Goal: Check status: Check status

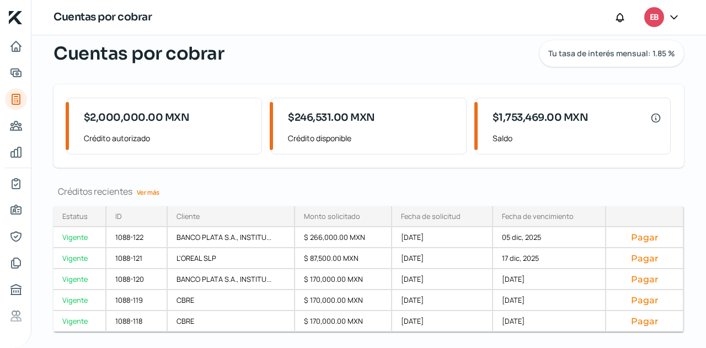
scroll to position [61, 0]
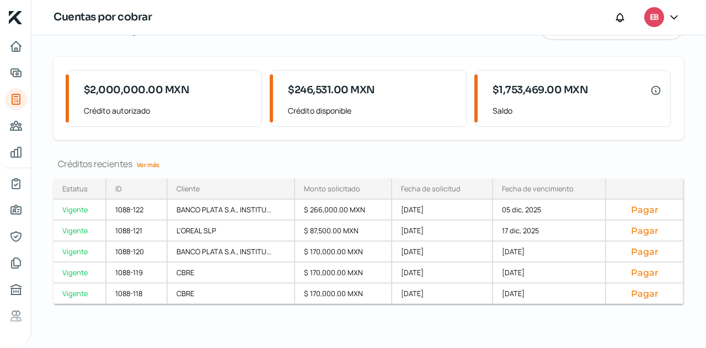
click at [145, 165] on link "Ver más" at bounding box center [147, 164] width 31 height 17
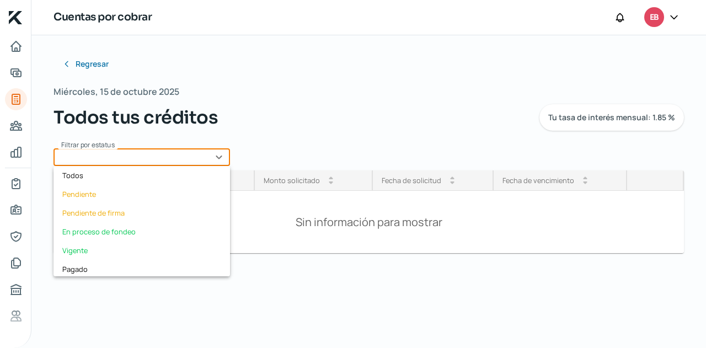
click at [205, 158] on input "text" at bounding box center [142, 157] width 177 height 18
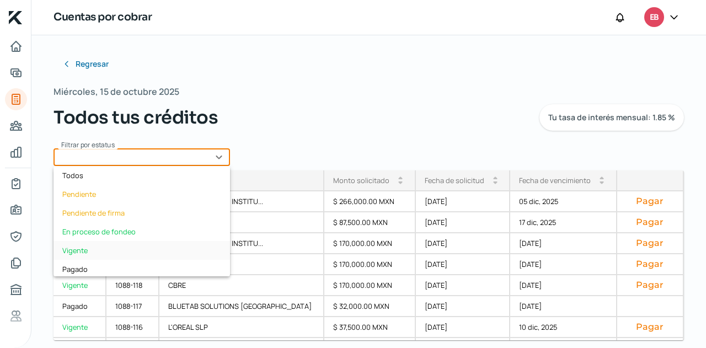
click at [107, 248] on div "Vigente" at bounding box center [142, 250] width 177 height 19
type input "Vigente"
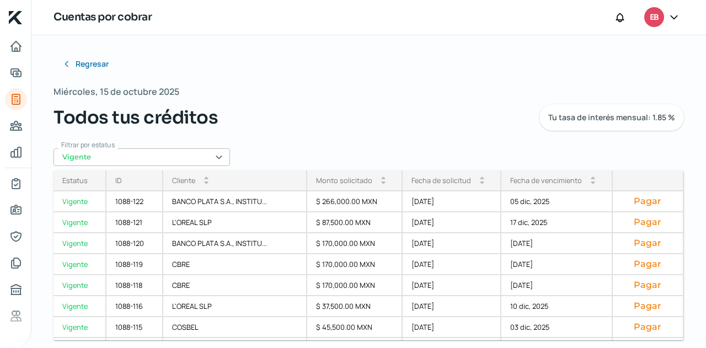
click at [560, 184] on div "Fecha de vencimiento" at bounding box center [547, 181] width 72 height 10
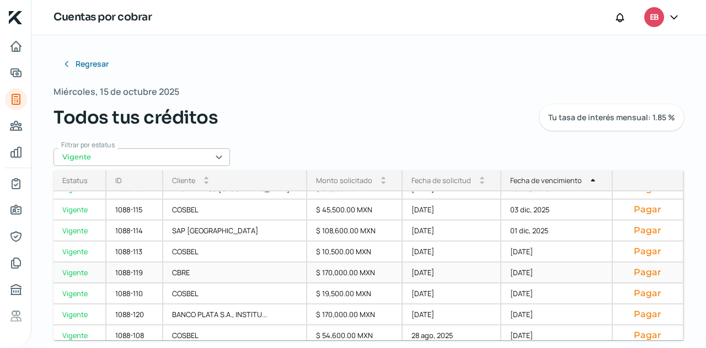
scroll to position [207, 0]
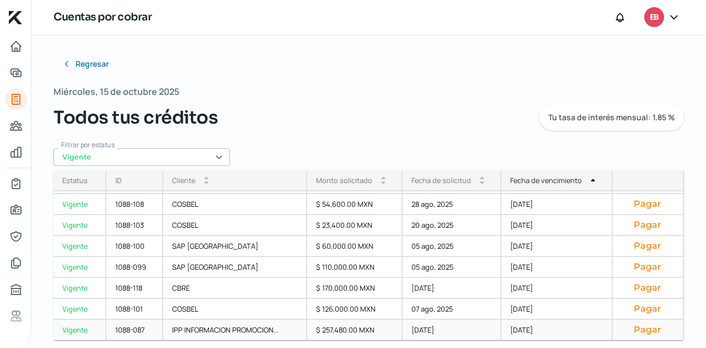
click at [329, 334] on div "$ 257,480.00 MXN" at bounding box center [354, 330] width 95 height 21
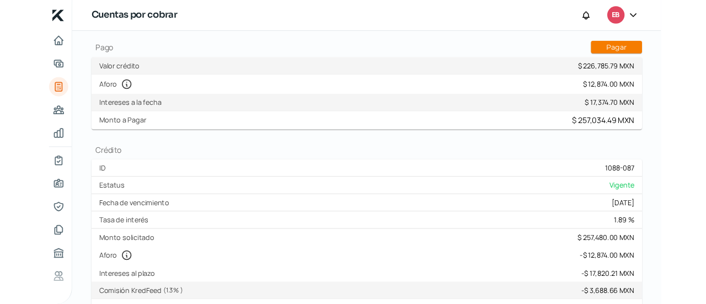
scroll to position [110, 0]
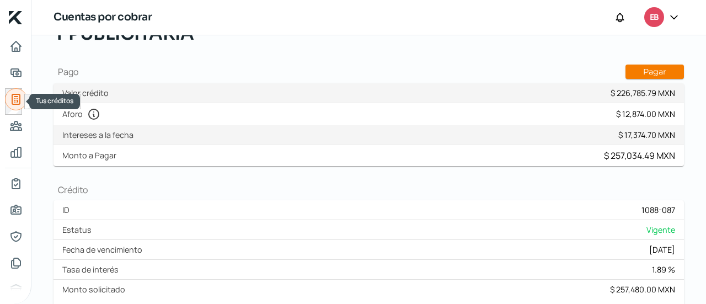
click at [22, 98] on icon "Tus créditos" at bounding box center [15, 99] width 13 height 13
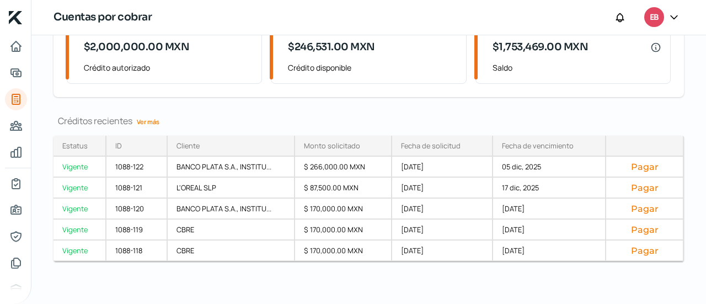
scroll to position [105, 0]
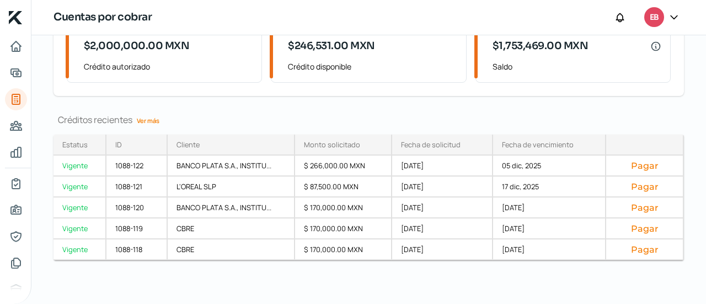
click at [153, 120] on link "Ver más" at bounding box center [147, 120] width 31 height 17
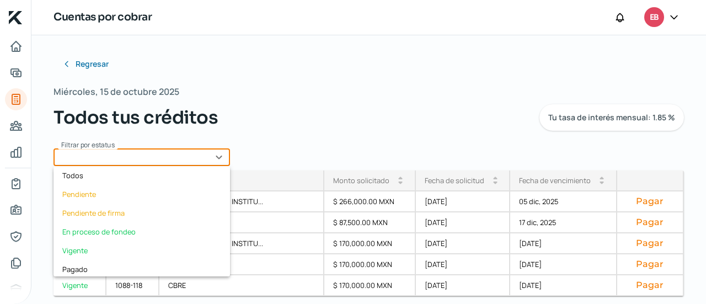
click at [152, 150] on input "text" at bounding box center [142, 157] width 177 height 18
click at [89, 246] on div "Vigente" at bounding box center [142, 250] width 177 height 19
type input "Vigente"
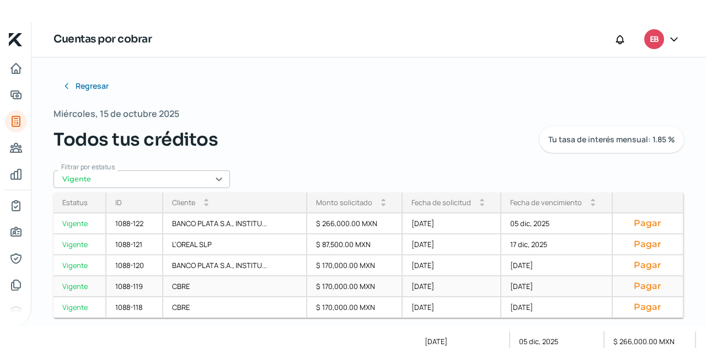
scroll to position [251, 0]
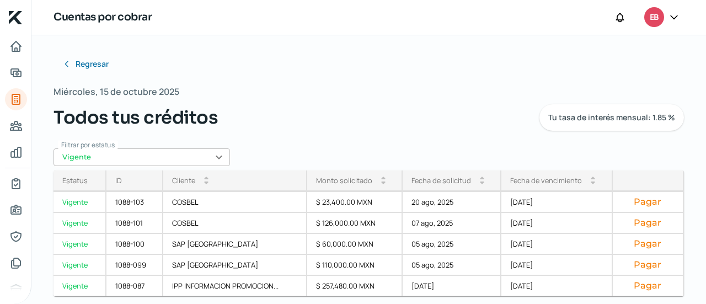
click at [541, 184] on div "Fecha de vencimiento" at bounding box center [547, 181] width 72 height 10
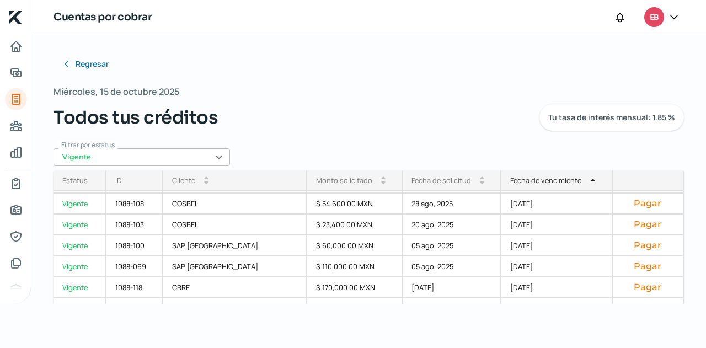
scroll to position [207, 0]
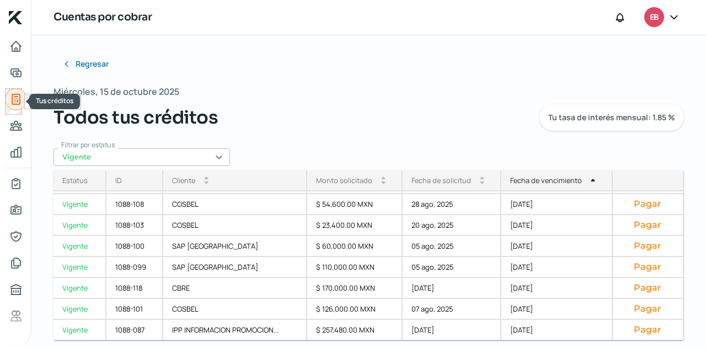
click at [25, 101] on link "Tus créditos" at bounding box center [16, 99] width 22 height 22
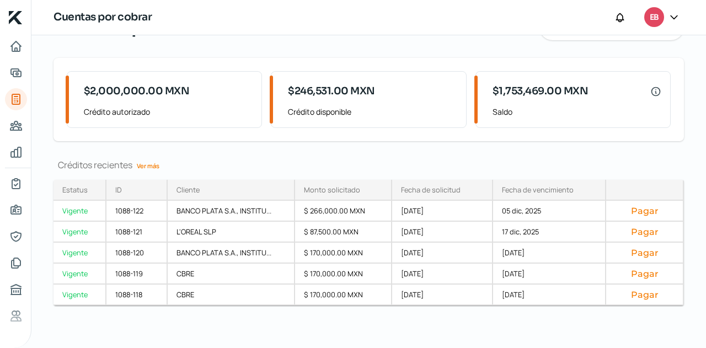
scroll to position [61, 0]
click at [145, 166] on link "Ver más" at bounding box center [147, 164] width 31 height 17
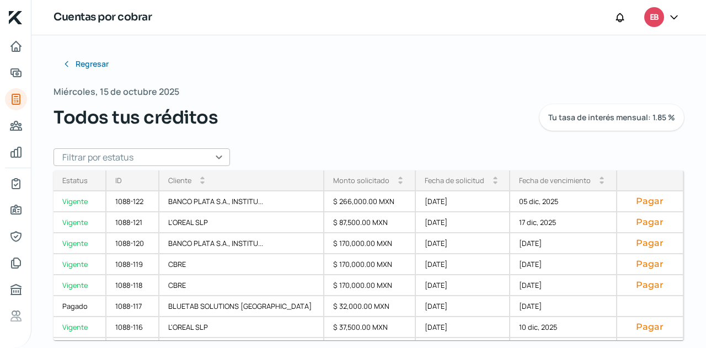
click at [206, 165] on input "text" at bounding box center [142, 157] width 177 height 18
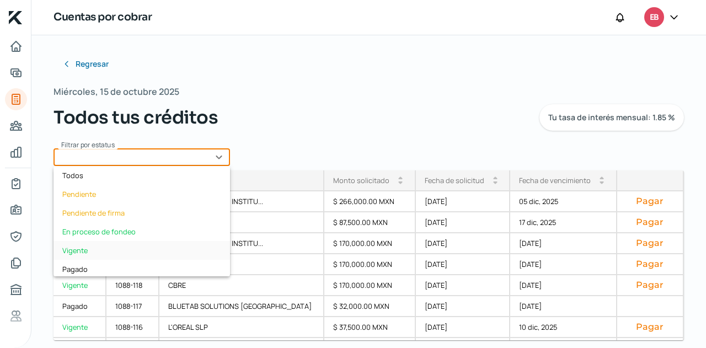
click at [109, 247] on div "Vigente" at bounding box center [142, 250] width 177 height 19
type input "Vigente"
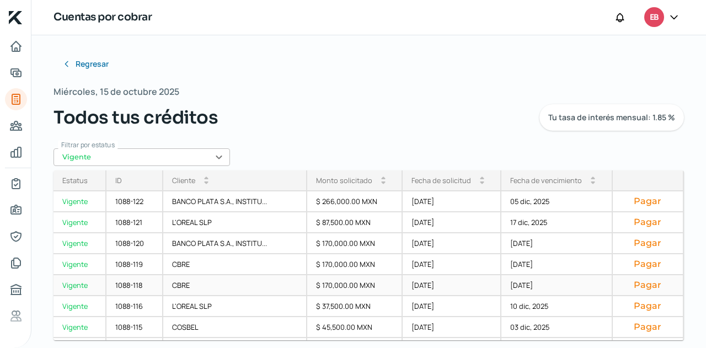
scroll to position [207, 0]
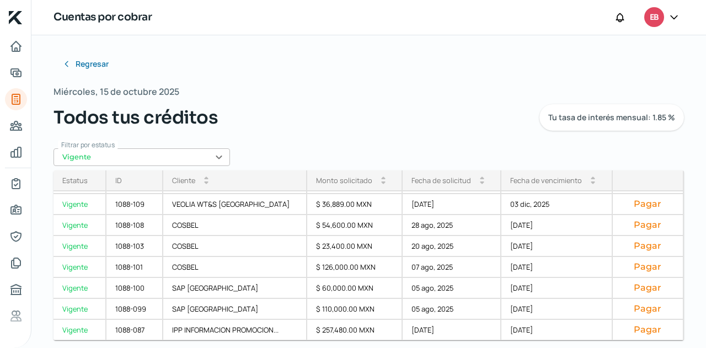
click at [173, 172] on div "Cliente arrow_drop_up arrow_drop_down" at bounding box center [234, 181] width 143 height 21
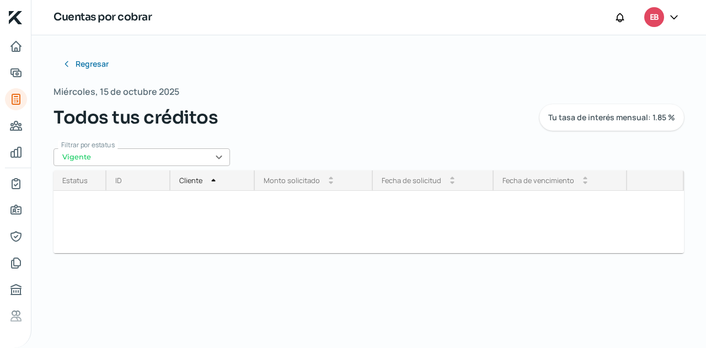
scroll to position [0, 0]
click at [182, 162] on input "Vigente" at bounding box center [142, 157] width 177 height 18
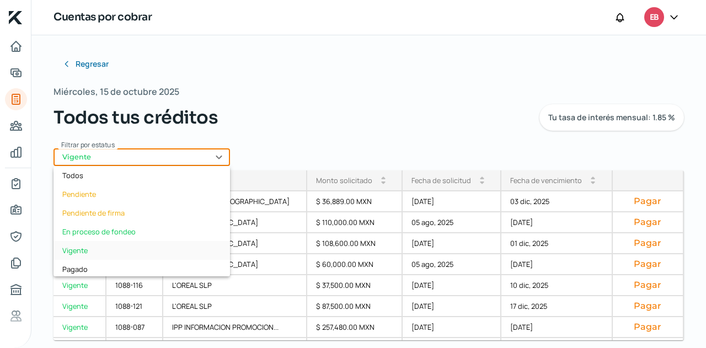
click at [95, 253] on div "Vigente" at bounding box center [142, 250] width 177 height 19
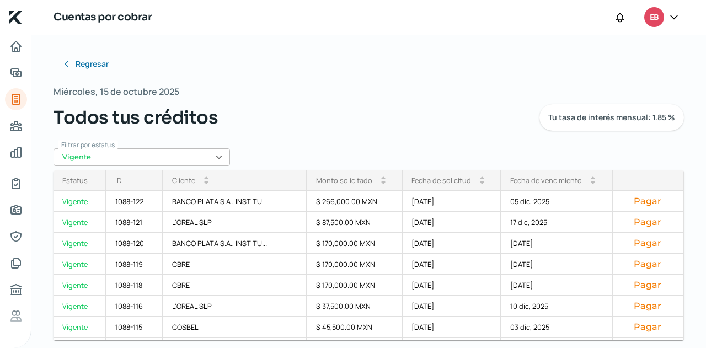
click at [573, 179] on div "Fecha de vencimiento arrow_drop_up arrow_drop_down" at bounding box center [557, 181] width 111 height 21
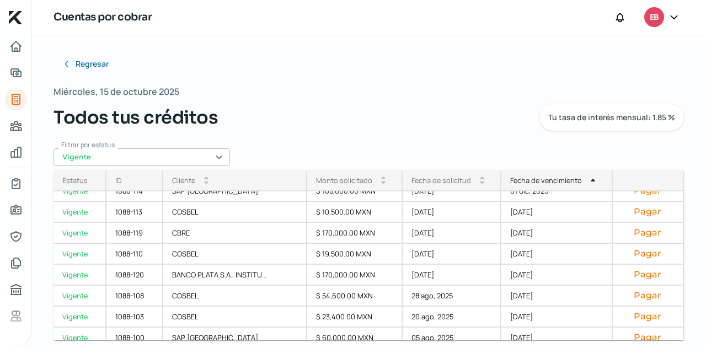
scroll to position [207, 0]
